Goal: Check status: Check status

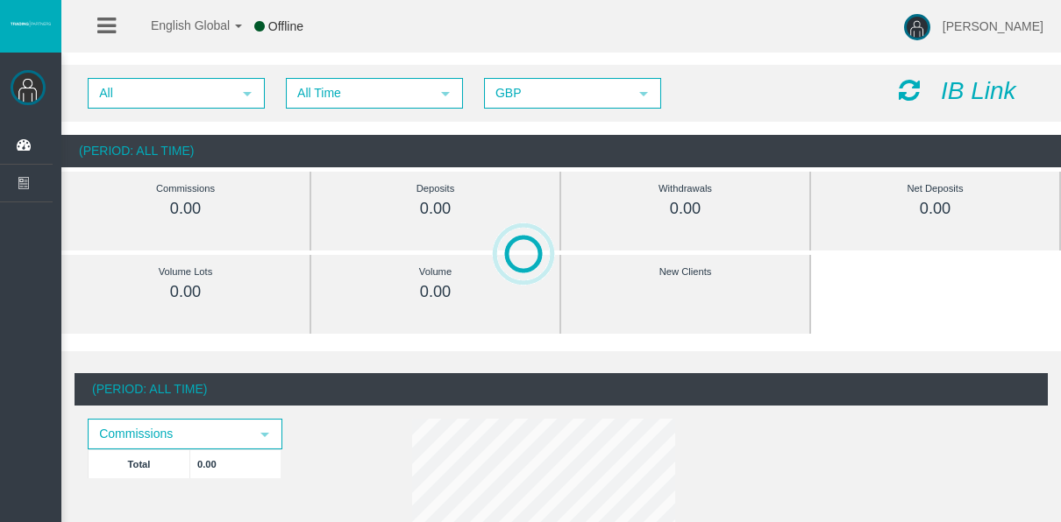
click at [303, 77] on div "All select All Time select 5 GBP select GBP IB Link" at bounding box center [560, 93] width 999 height 57
click at [304, 86] on span "All Time" at bounding box center [359, 93] width 142 height 27
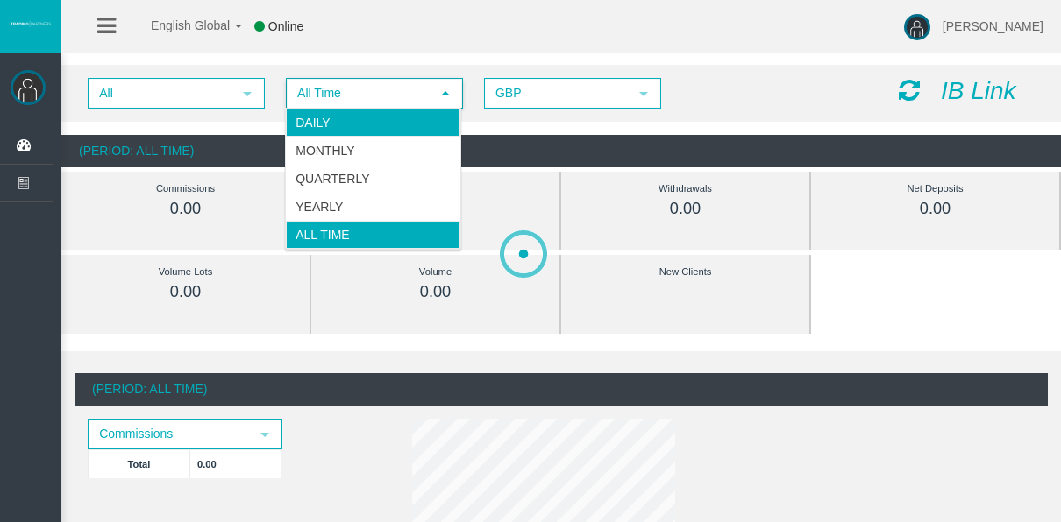
click at [315, 120] on li "Daily" at bounding box center [373, 123] width 174 height 28
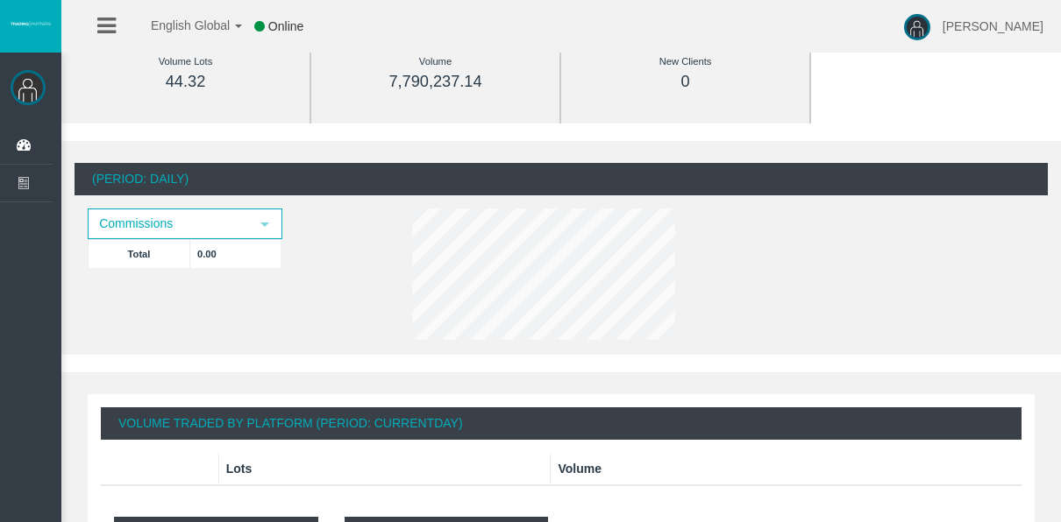
scroll to position [351, 0]
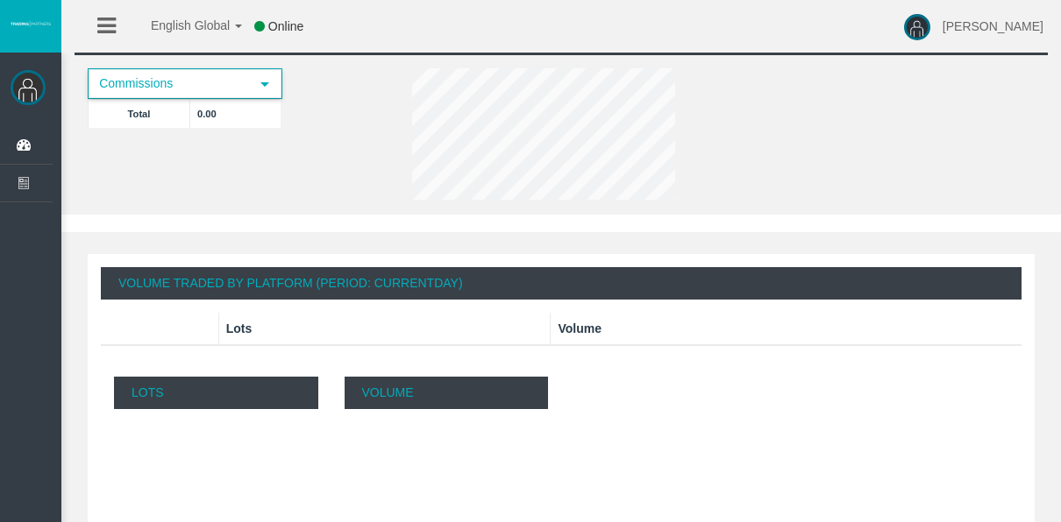
click at [217, 74] on span "Commissions" at bounding box center [169, 83] width 160 height 27
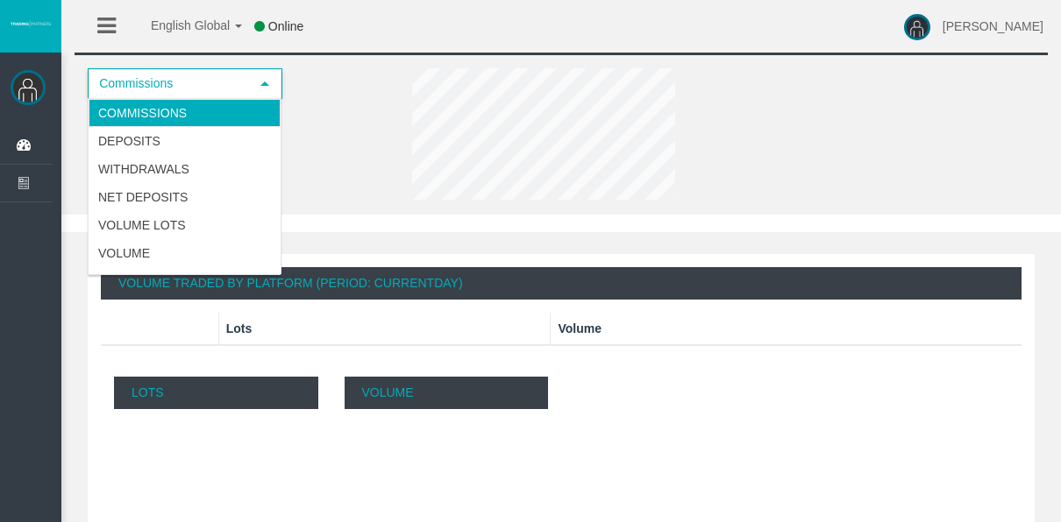
click at [397, 117] on div "(Period: Daily) Commissions select Total 0.00" at bounding box center [561, 114] width 973 height 183
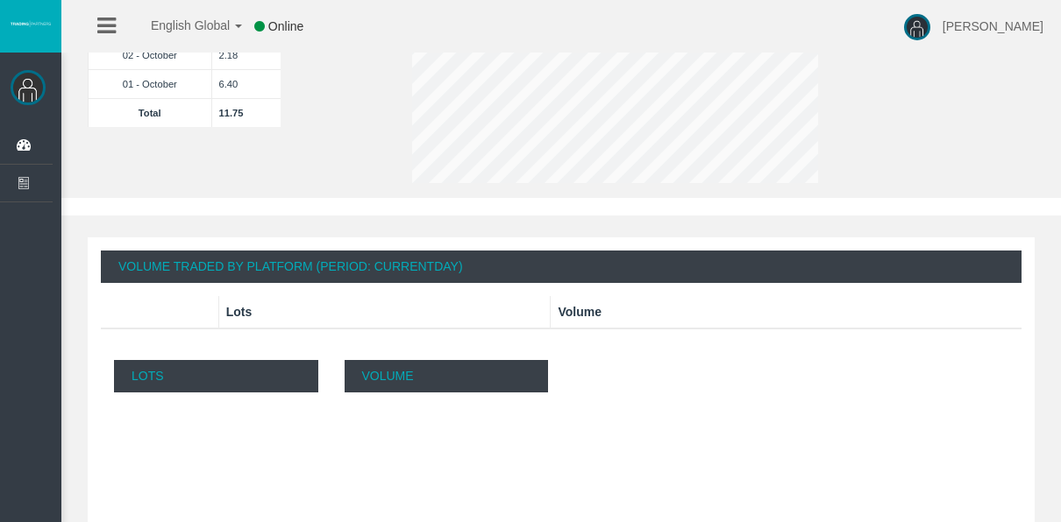
scroll to position [263, 0]
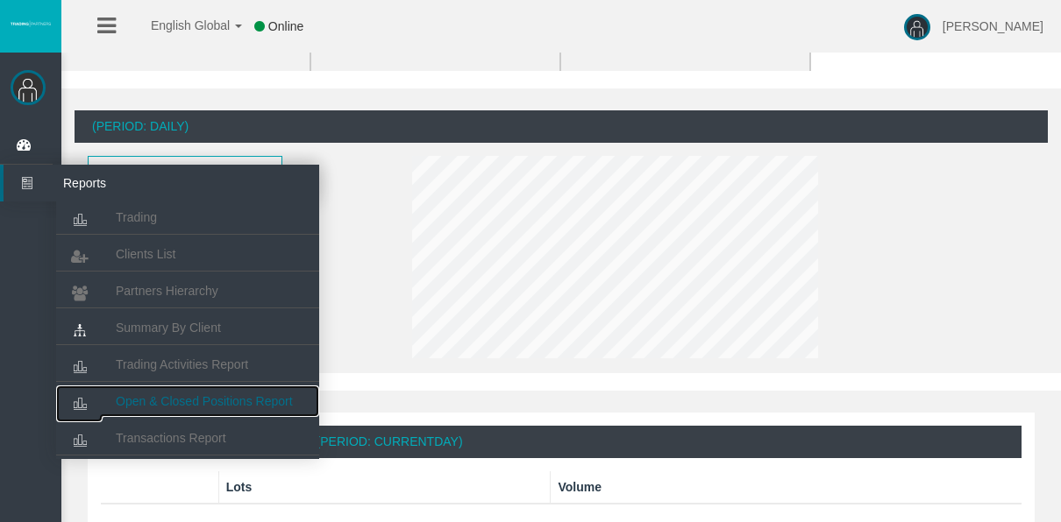
click at [208, 403] on span "Open & Closed Positions Report" at bounding box center [204, 402] width 177 height 14
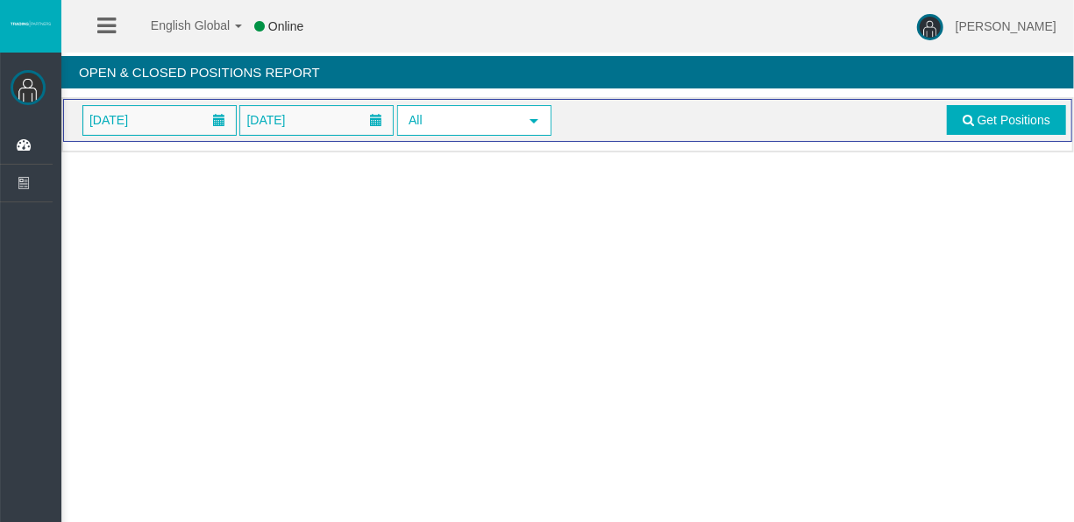
click at [133, 130] on span "[DATE]" at bounding box center [108, 120] width 49 height 25
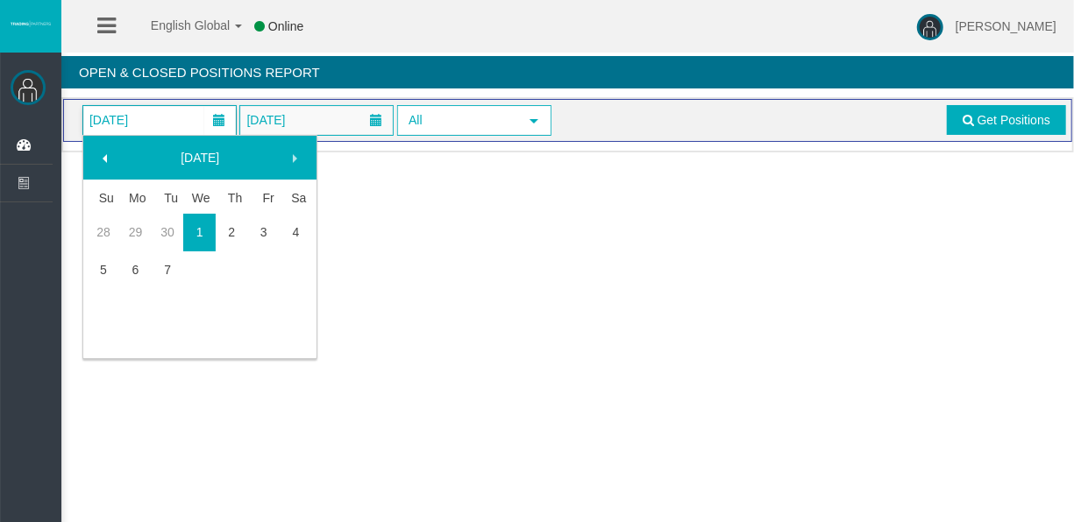
click at [167, 268] on link "7" at bounding box center [168, 270] width 32 height 32
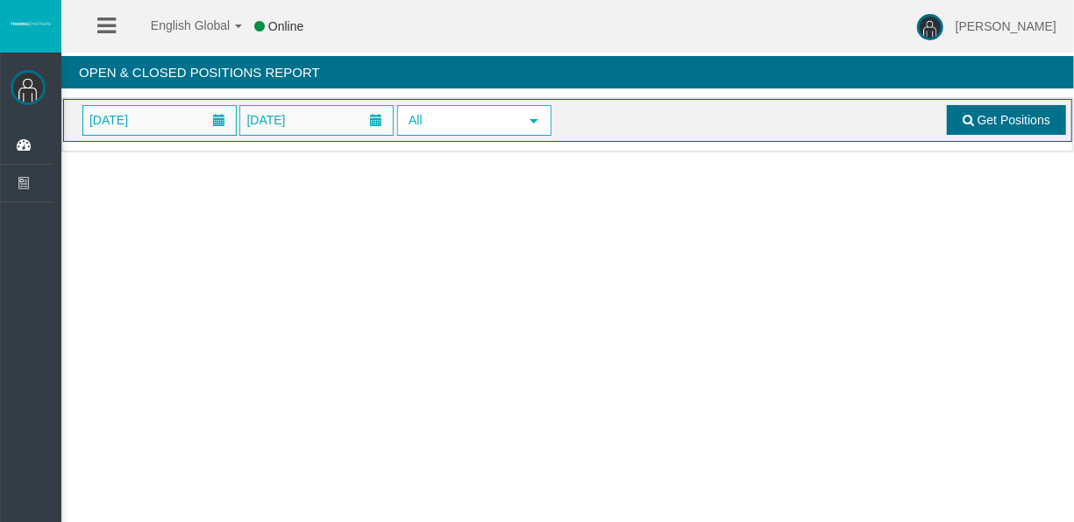
click at [976, 126] on link "Get Positions" at bounding box center [1006, 120] width 119 height 30
